Goal: Navigation & Orientation: Find specific page/section

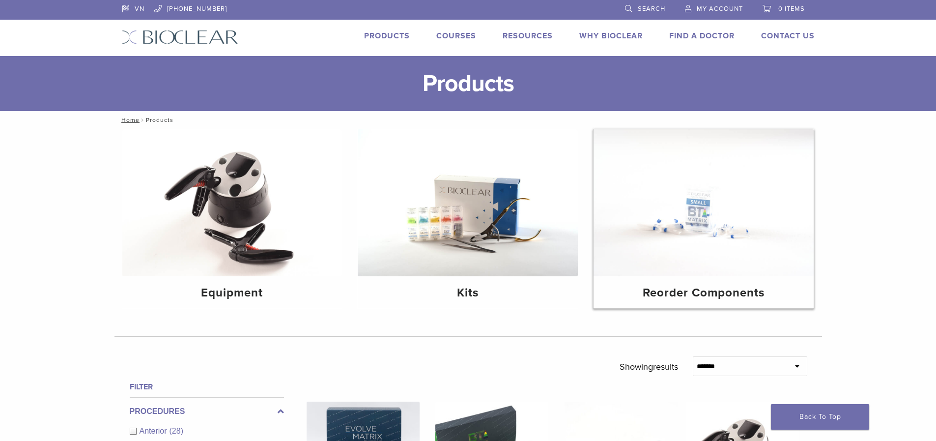
click at [749, 216] on img at bounding box center [704, 202] width 220 height 147
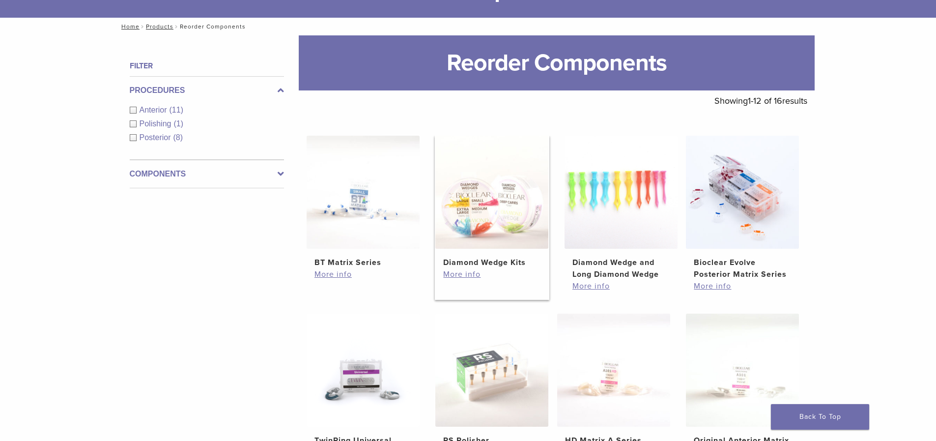
scroll to position [98, 0]
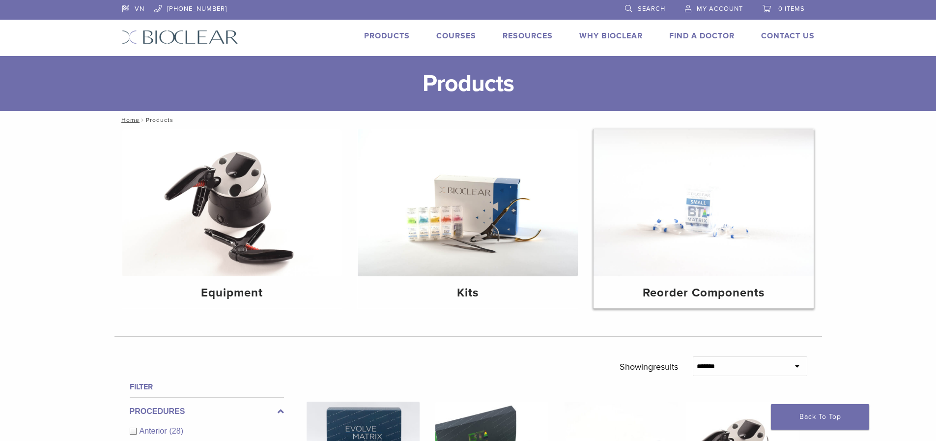
click at [738, 233] on img at bounding box center [704, 202] width 220 height 147
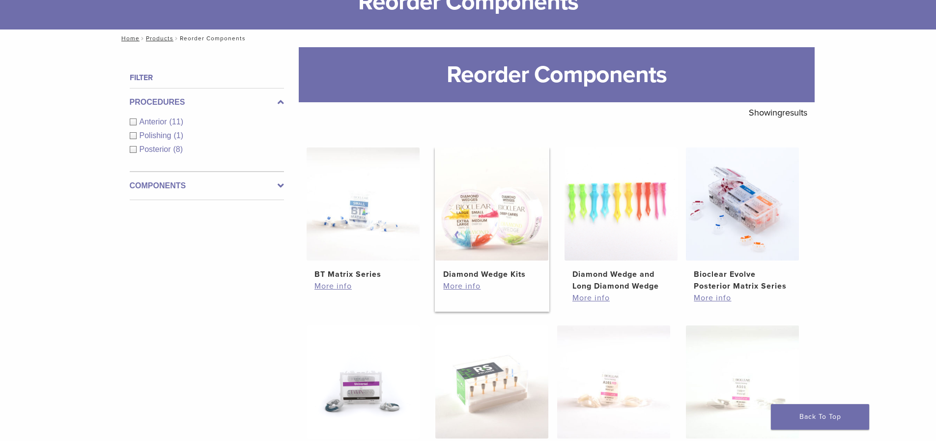
scroll to position [98, 0]
